Goal: Transaction & Acquisition: Purchase product/service

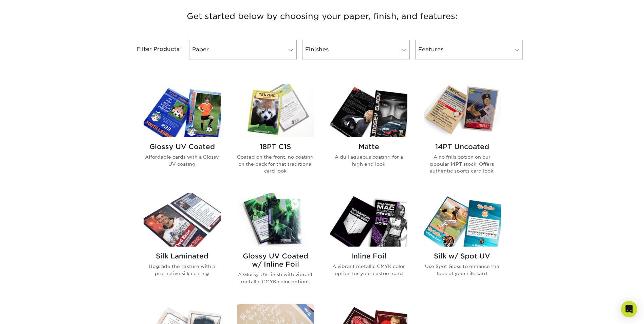
scroll to position [204, 0]
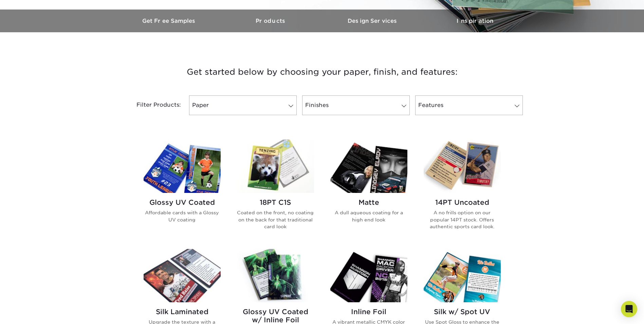
click at [365, 209] on div "Matte A dull aqueous coating for a high end look" at bounding box center [368, 213] width 77 height 41
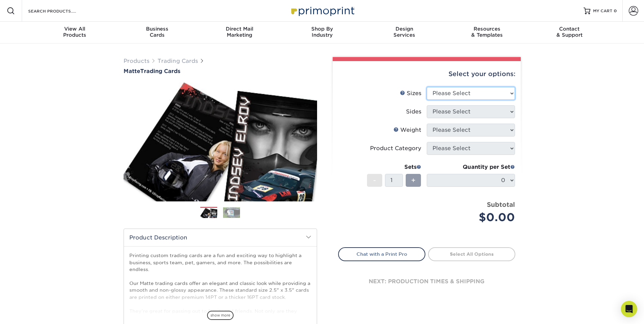
click at [513, 93] on select "Please Select 2.5" x 3.5"" at bounding box center [471, 93] width 88 height 13
select select "2.50x3.50"
click at [427, 87] on select "Please Select 2.5" x 3.5"" at bounding box center [471, 93] width 88 height 13
click at [511, 113] on select "Please Select Print Both Sides Print Front Only" at bounding box center [471, 111] width 88 height 13
select select "13abbda7-1d64-4f25-8bb2-c179b224825d"
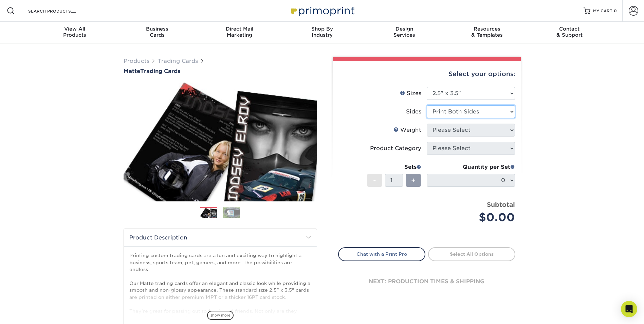
click at [427, 105] on select "Please Select Print Both Sides Print Front Only" at bounding box center [471, 111] width 88 height 13
click at [509, 130] on select "Please Select 16PT 14PT" at bounding box center [471, 130] width 88 height 13
select select "16PT"
click at [427, 124] on select "Please Select 16PT 14PT" at bounding box center [471, 130] width 88 height 13
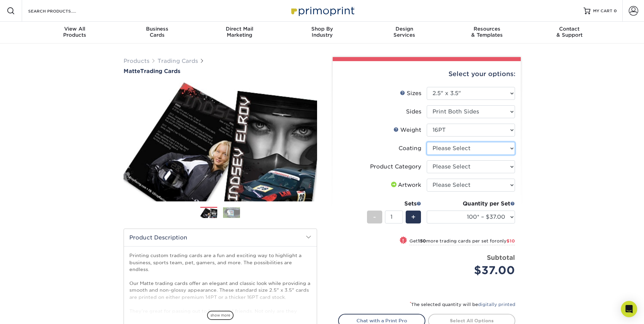
click at [515, 147] on select at bounding box center [471, 148] width 88 height 13
select select "121bb7b5-3b4d-429f-bd8d-bbf80e953313"
click at [427, 142] on select at bounding box center [471, 148] width 88 height 13
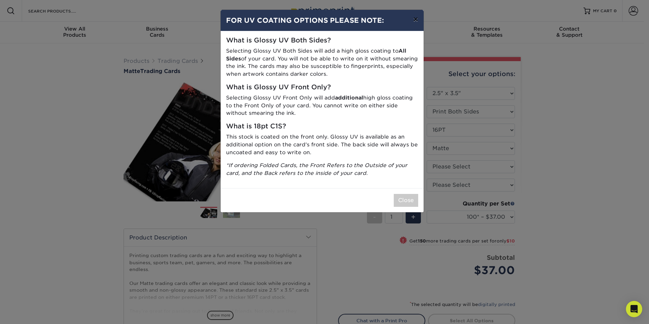
click at [414, 17] on button "×" at bounding box center [416, 19] width 16 height 19
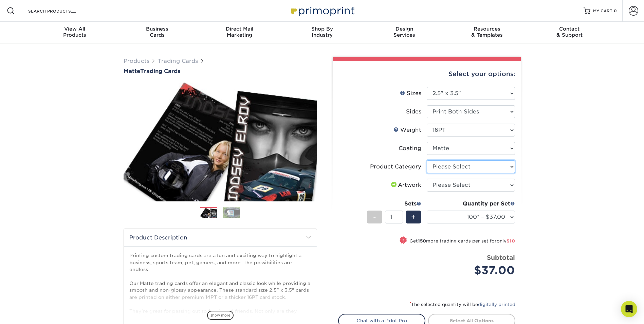
click at [512, 165] on select "Please Select Trading Cards" at bounding box center [471, 166] width 88 height 13
select select "c2f9bce9-36c2-409d-b101-c29d9d031e18"
click at [427, 160] on select "Please Select Trading Cards" at bounding box center [471, 166] width 88 height 13
click at [510, 184] on select "Please Select I will upload files I need a design - $100" at bounding box center [471, 185] width 88 height 13
select select "upload"
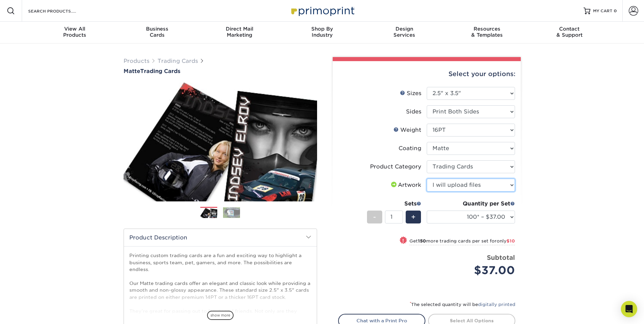
click at [427, 179] on select "Please Select I will upload files I need a design - $100" at bounding box center [471, 185] width 88 height 13
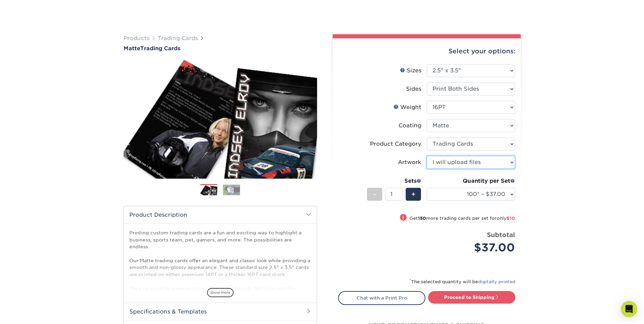
scroll to position [68, 0]
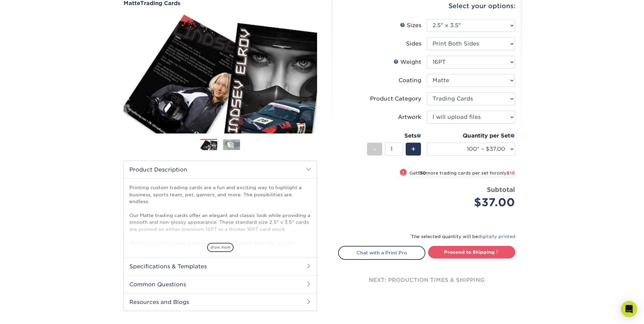
click at [308, 285] on span at bounding box center [308, 283] width 5 height 5
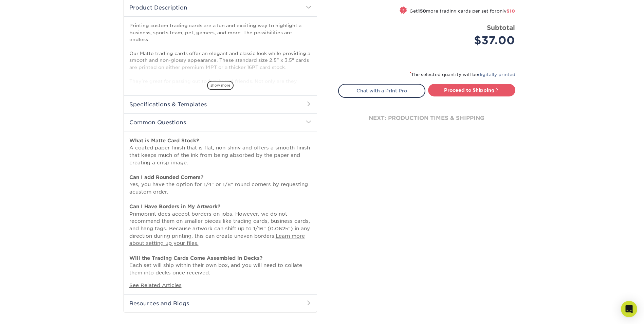
scroll to position [339, 0]
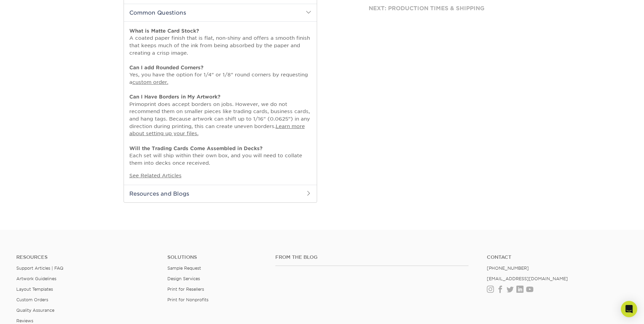
click at [309, 192] on span at bounding box center [308, 192] width 5 height 5
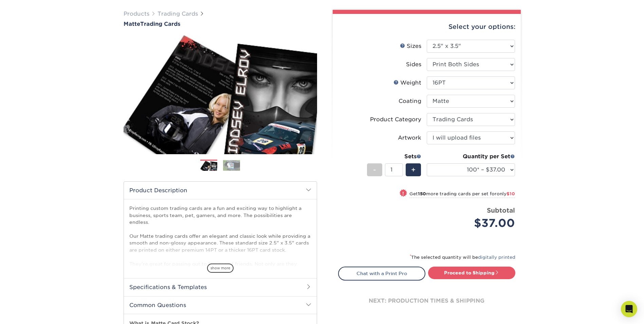
scroll to position [0, 0]
